Goal: Transaction & Acquisition: Obtain resource

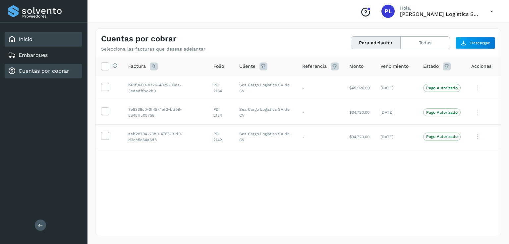
click at [22, 40] on link "Inicio" at bounding box center [26, 39] width 14 height 6
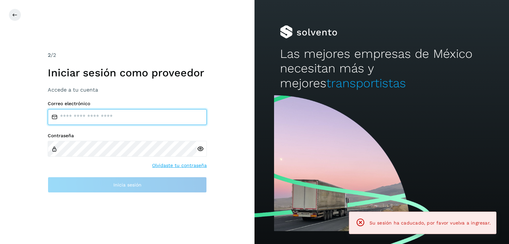
click at [87, 117] on input "email" at bounding box center [127, 117] width 159 height 16
type input "**********"
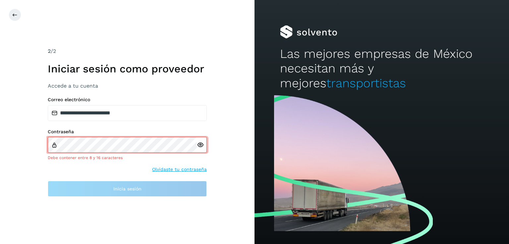
click at [201, 143] on icon at bounding box center [200, 145] width 7 height 7
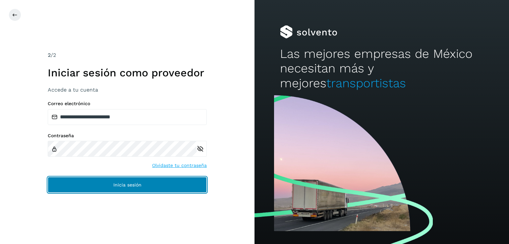
click at [118, 183] on span "Inicia sesión" at bounding box center [127, 185] width 28 height 5
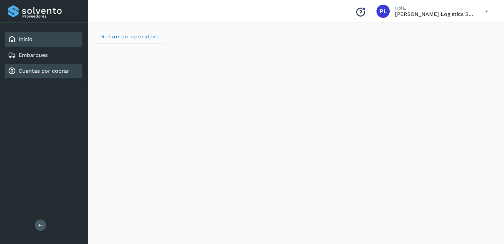
click at [40, 68] on link "Cuentas por cobrar" at bounding box center [44, 71] width 51 height 6
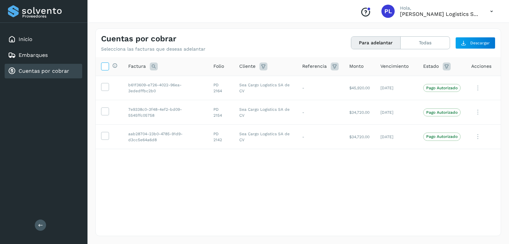
click at [104, 64] on icon at bounding box center [104, 66] width 7 height 7
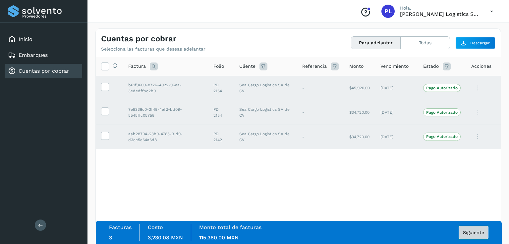
click at [476, 233] on span "Siguiente" at bounding box center [473, 233] width 21 height 5
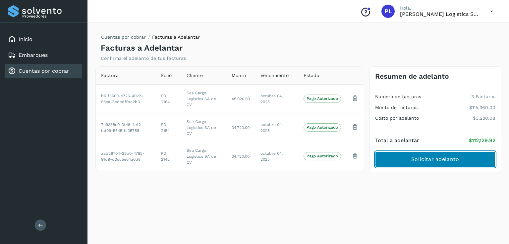
click at [455, 161] on span "Solicitar adelanto" at bounding box center [435, 159] width 48 height 7
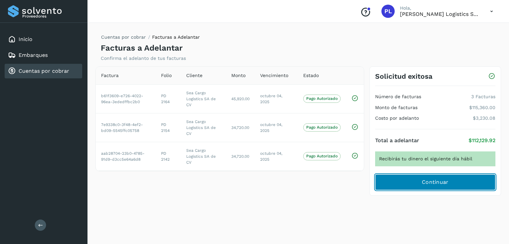
click at [442, 181] on span "Continuar" at bounding box center [435, 182] width 27 height 7
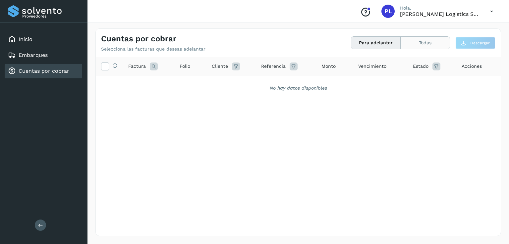
click at [408, 41] on button "Todas" at bounding box center [424, 43] width 49 height 12
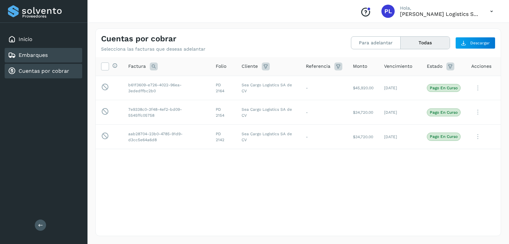
click at [41, 53] on link "Embarques" at bounding box center [33, 55] width 29 height 6
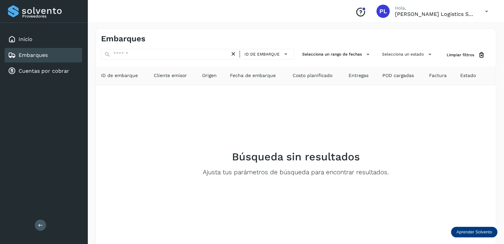
click at [40, 79] on div "Inicio Embarques Cuentas por cobrar" at bounding box center [43, 55] width 87 height 65
click at [38, 69] on link "Cuentas por cobrar" at bounding box center [44, 71] width 51 height 6
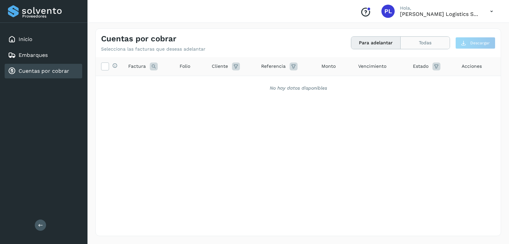
click at [418, 39] on button "Todas" at bounding box center [424, 43] width 49 height 12
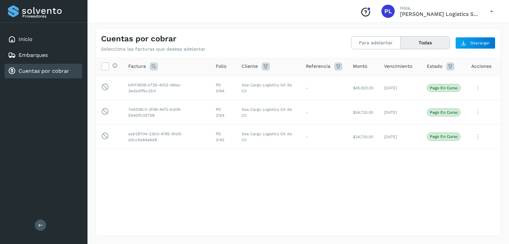
click at [493, 10] on icon at bounding box center [492, 12] width 14 height 14
click at [493, 10] on div at bounding box center [254, 122] width 509 height 244
click at [492, 12] on icon at bounding box center [492, 12] width 14 height 14
click at [447, 28] on div "Cerrar sesión" at bounding box center [458, 30] width 79 height 13
